Goal: Task Accomplishment & Management: Manage account settings

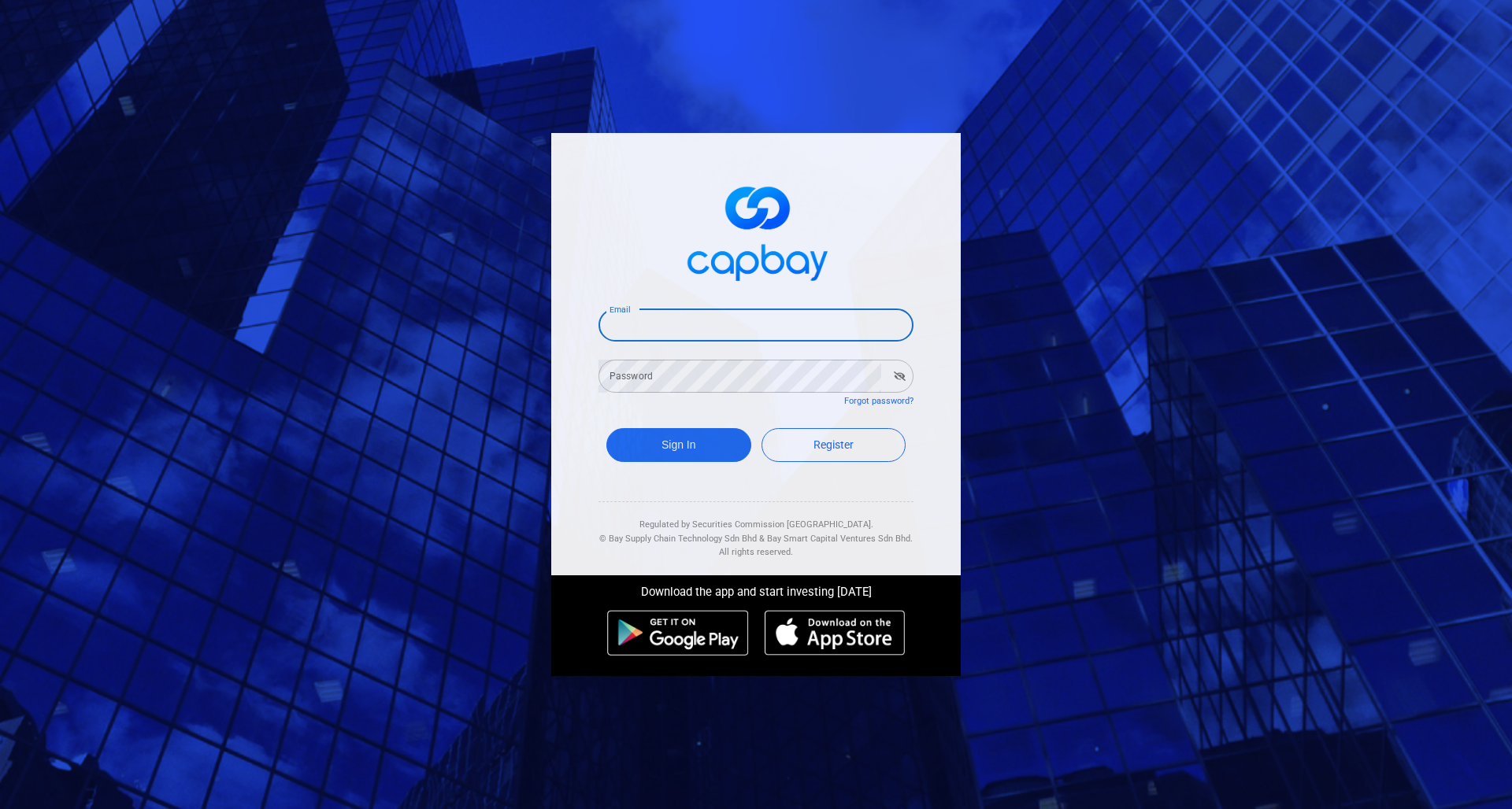
click at [663, 326] on input "Email" at bounding box center [756, 325] width 315 height 33
type input "[EMAIL_ADDRESS][DOMAIN_NAME]"
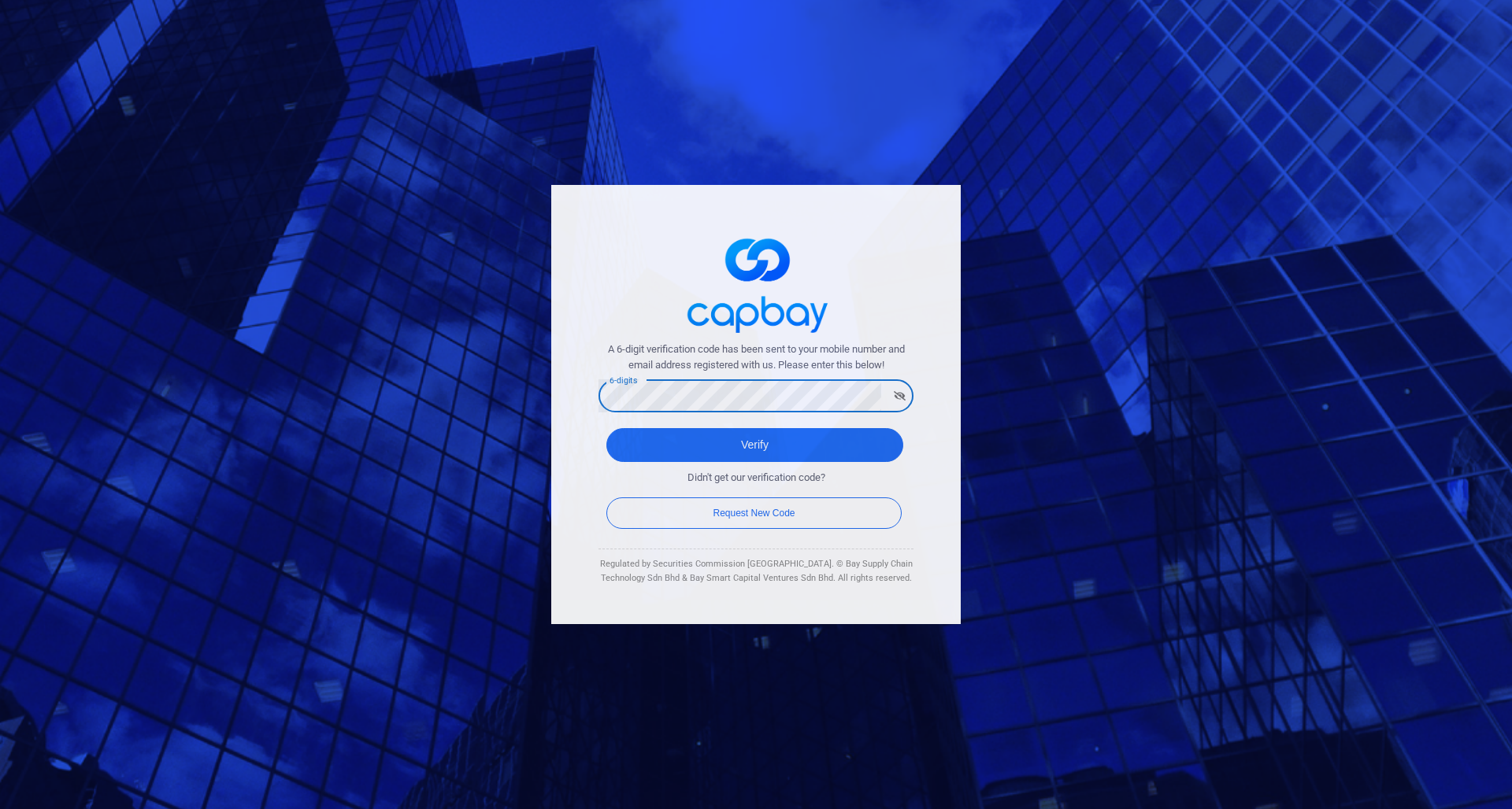
click at [754, 444] on button "Verify" at bounding box center [755, 445] width 297 height 34
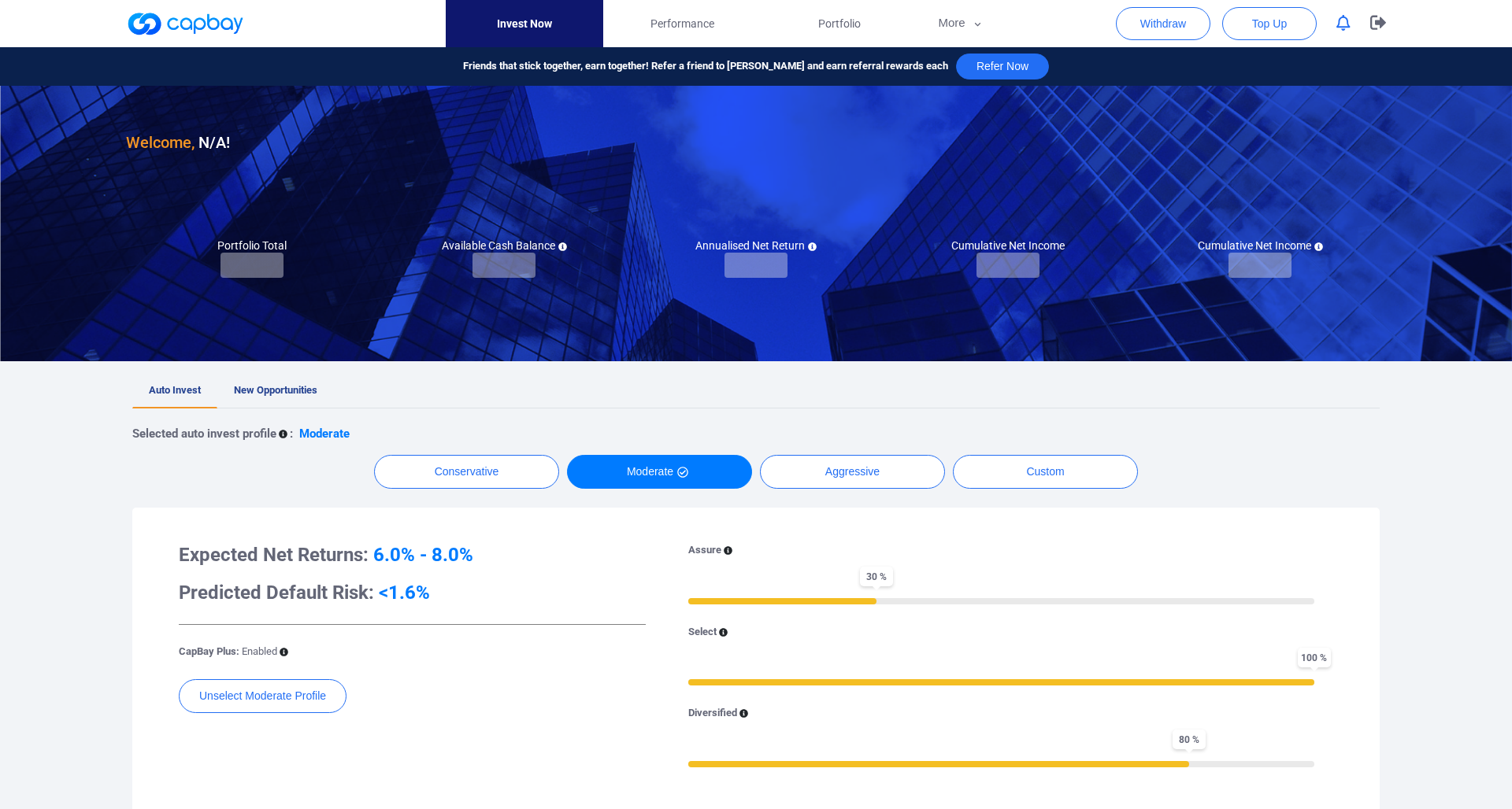
checkbox input "true"
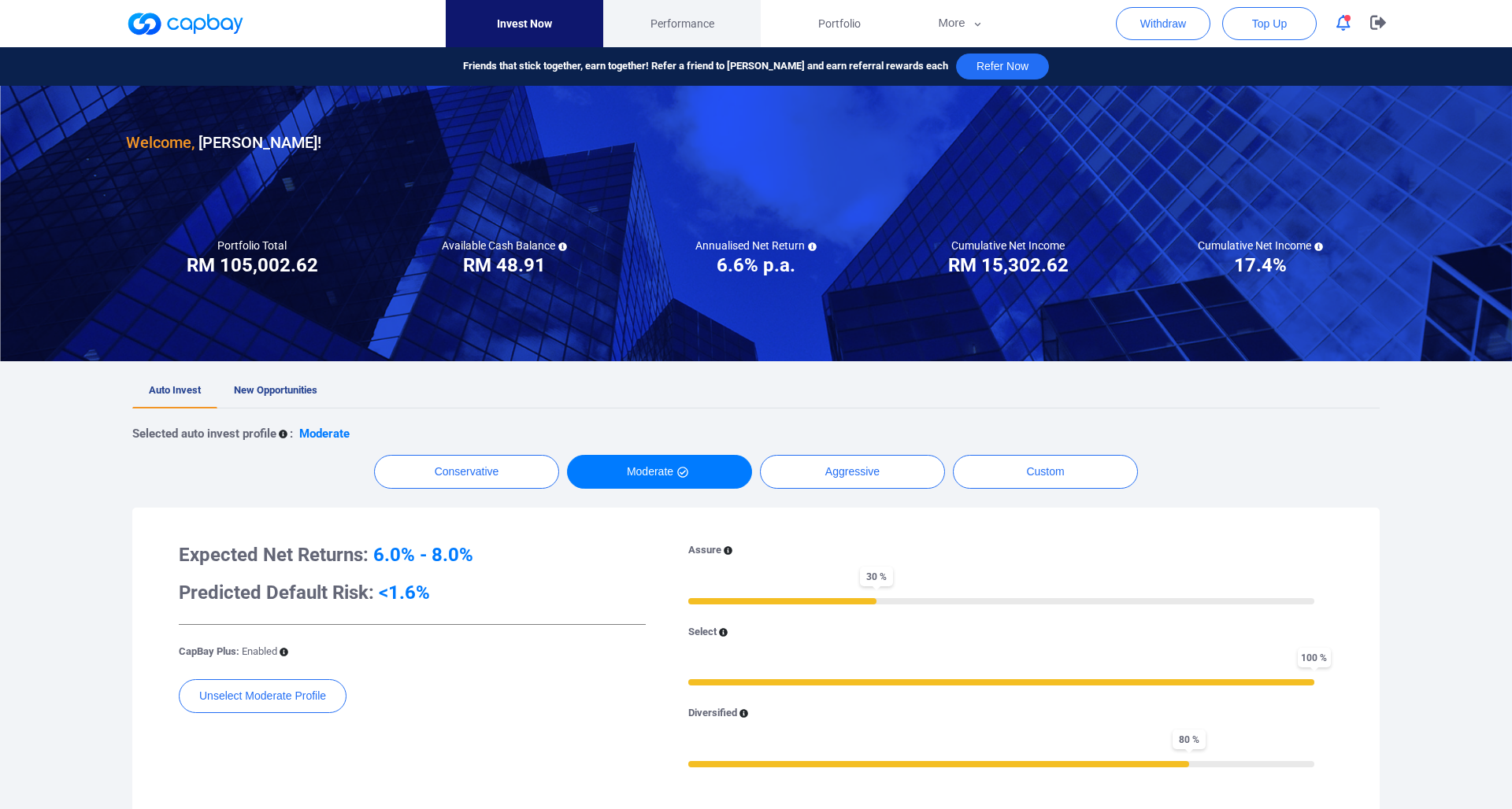
click at [674, 31] on span "Performance" at bounding box center [683, 24] width 64 height 18
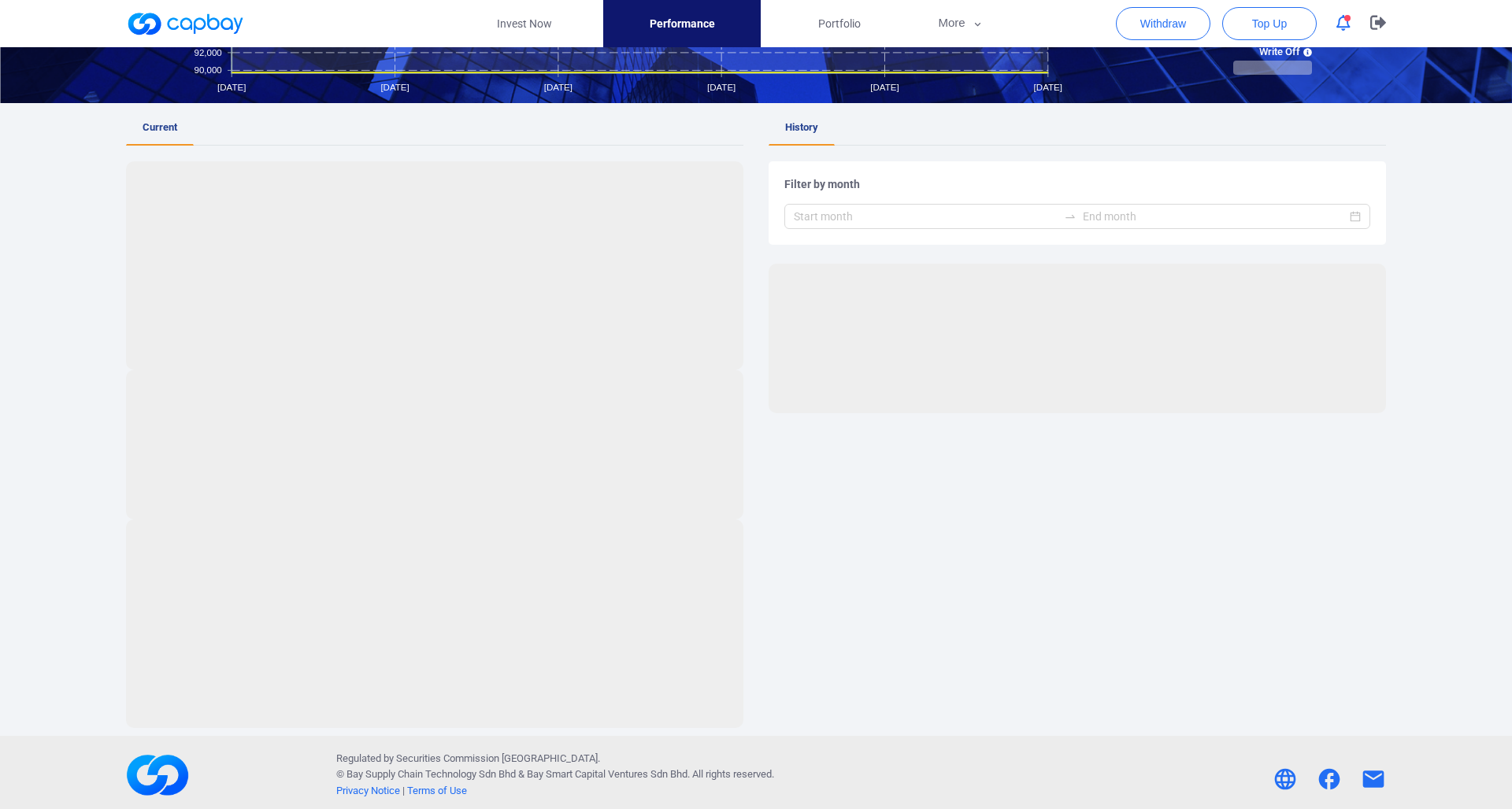
scroll to position [220, 0]
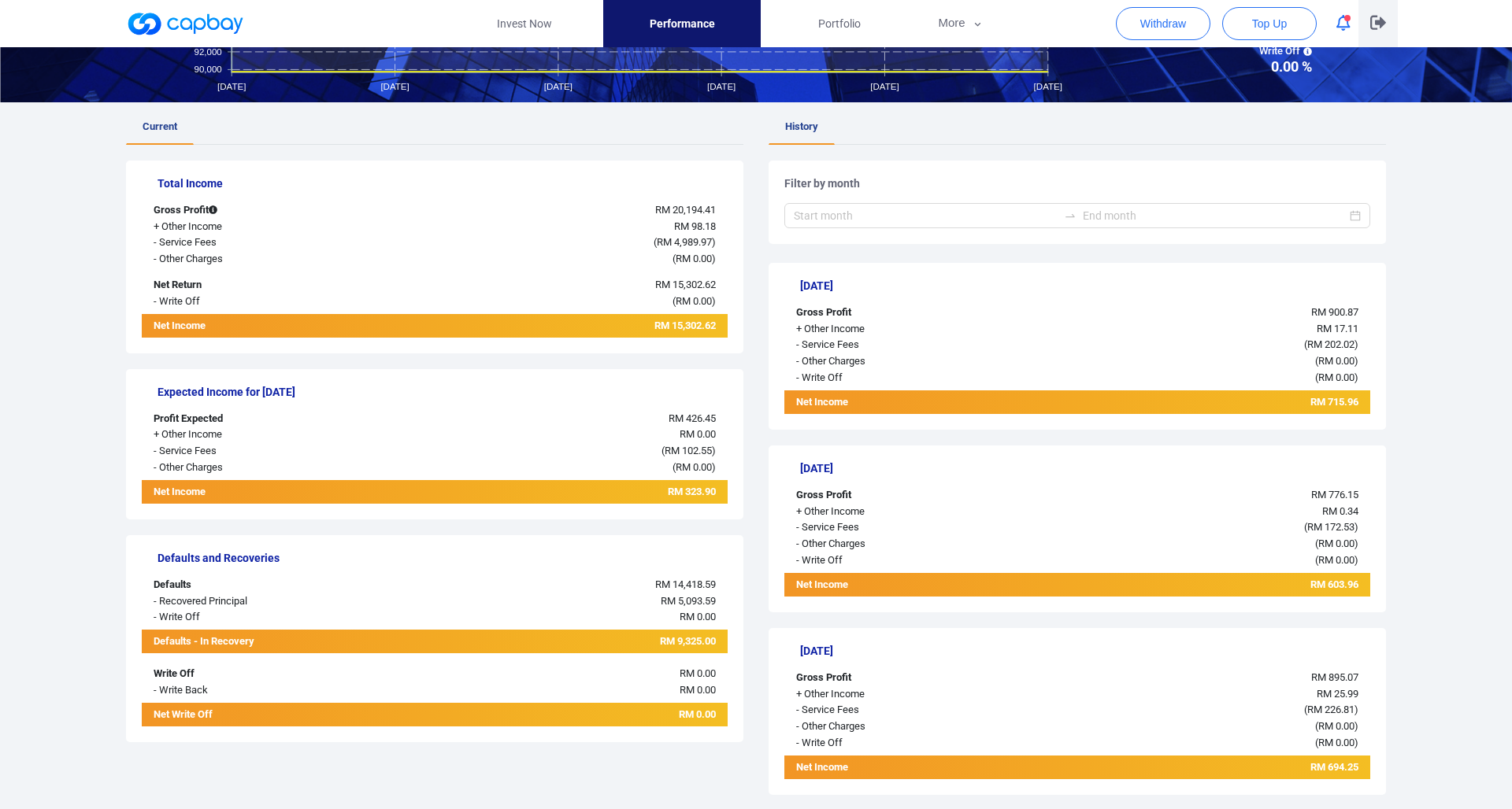
click at [1381, 23] on icon "button" at bounding box center [1379, 23] width 16 height 14
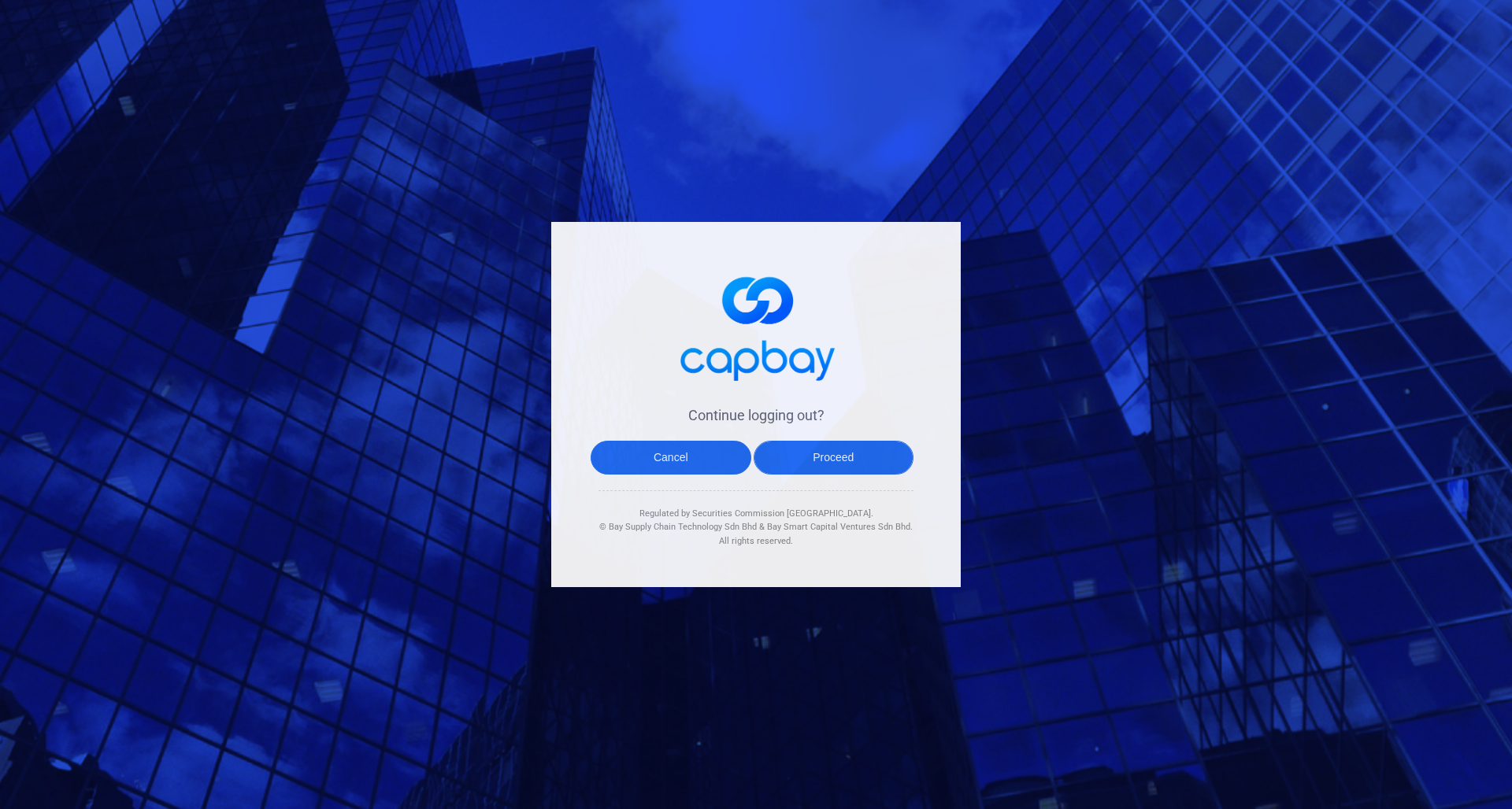
click at [816, 455] on button "Proceed" at bounding box center [833, 458] width 160 height 34
